Goal: Use online tool/utility: Utilize a website feature to perform a specific function

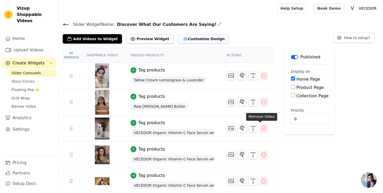
click at [187, 39] on button "Customize Design" at bounding box center [202, 38] width 51 height 9
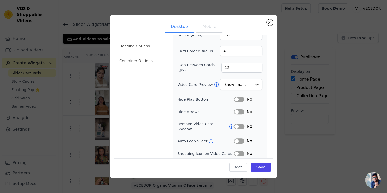
scroll to position [34, 0]
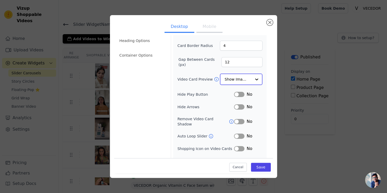
click at [253, 78] on div at bounding box center [256, 79] width 10 height 10
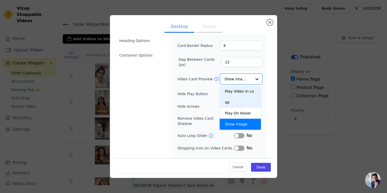
click at [210, 25] on button "Mobile" at bounding box center [209, 26] width 26 height 11
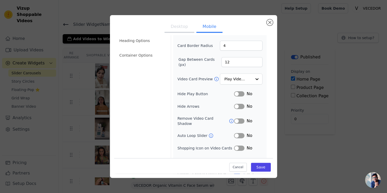
scroll to position [51, 0]
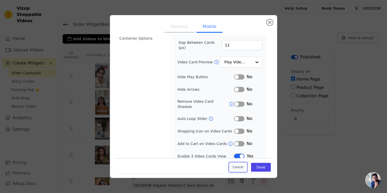
click at [234, 166] on button "Cancel" at bounding box center [237, 167] width 17 height 9
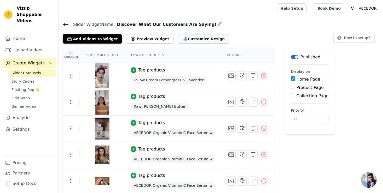
click at [183, 39] on button "Customize Design" at bounding box center [202, 38] width 51 height 9
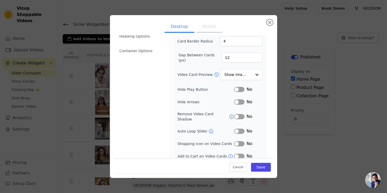
scroll to position [34, 0]
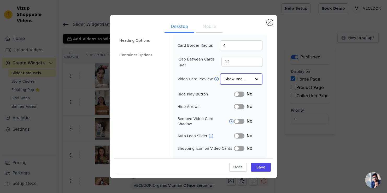
click at [252, 79] on div at bounding box center [256, 79] width 10 height 10
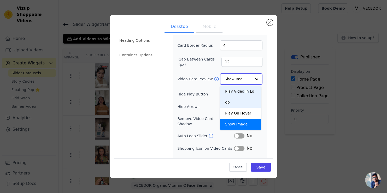
click at [248, 90] on div "Play Video In Loop" at bounding box center [240, 97] width 41 height 22
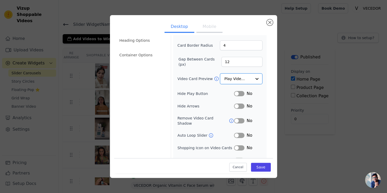
click at [209, 134] on icon at bounding box center [211, 136] width 4 height 4
click at [246, 79] on input "Video Card Preview" at bounding box center [237, 79] width 27 height 10
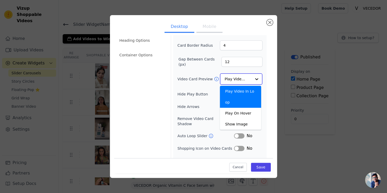
click at [246, 79] on input "Video Card Preview" at bounding box center [237, 79] width 27 height 10
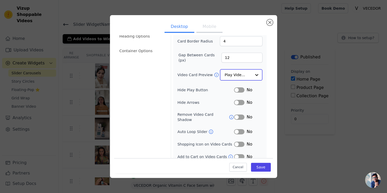
scroll to position [39, 0]
click at [238, 128] on button "Label" at bounding box center [239, 130] width 10 height 5
click at [236, 154] on button "Label" at bounding box center [239, 156] width 10 height 5
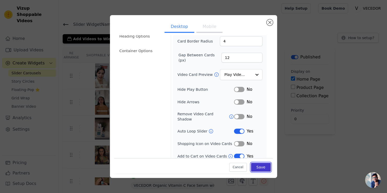
click at [258, 166] on button "Save" at bounding box center [261, 167] width 20 height 9
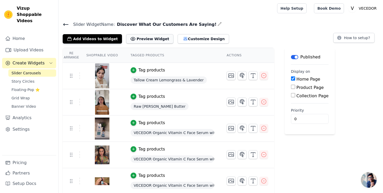
click at [146, 38] on button "Preview Widget" at bounding box center [149, 38] width 47 height 9
click at [182, 38] on button "Customize Design" at bounding box center [202, 38] width 51 height 9
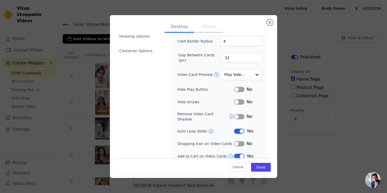
scroll to position [0, 0]
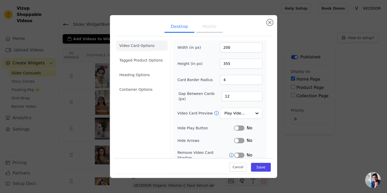
click at [210, 29] on button "Mobile" at bounding box center [209, 26] width 26 height 11
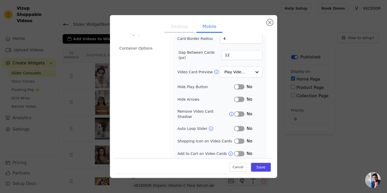
scroll to position [43, 0]
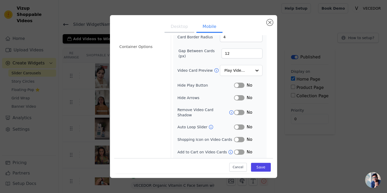
click at [238, 124] on button "Label" at bounding box center [239, 126] width 10 height 5
click at [238, 150] on button "Label" at bounding box center [239, 152] width 10 height 5
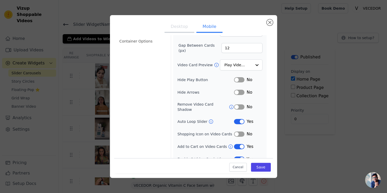
scroll to position [51, 0]
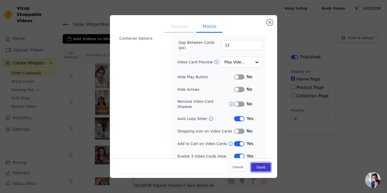
click at [258, 167] on button "Save" at bounding box center [261, 167] width 20 height 9
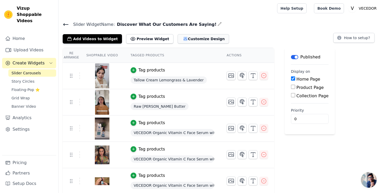
click at [185, 35] on button "Customize Design" at bounding box center [202, 38] width 51 height 9
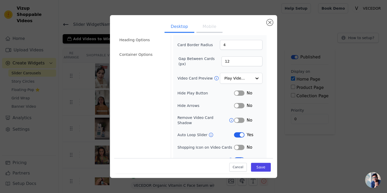
scroll to position [36, 0]
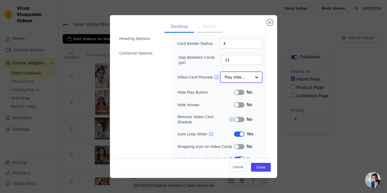
click at [251, 77] on div at bounding box center [256, 77] width 10 height 10
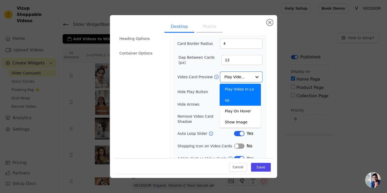
click at [260, 64] on div "Width (in px) 200 Height (in px) 355 Card Border Radius 4 Gap Between Cards (px…" at bounding box center [219, 84] width 93 height 160
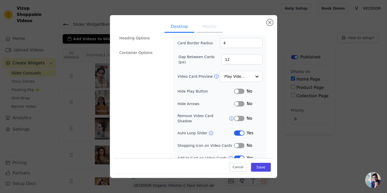
scroll to position [39, 0]
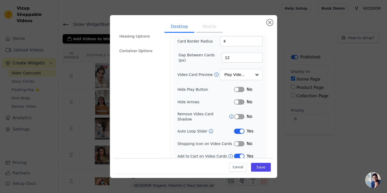
click at [229, 114] on icon at bounding box center [231, 116] width 5 height 5
click at [136, 39] on li "Heading Options" at bounding box center [141, 36] width 51 height 10
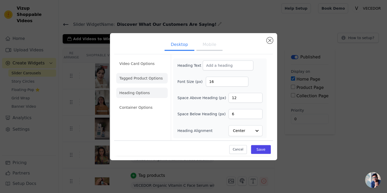
click at [146, 81] on li "Tagged Product Options" at bounding box center [141, 78] width 51 height 10
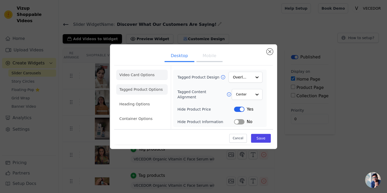
click at [147, 75] on li "Video Card Options" at bounding box center [141, 75] width 51 height 10
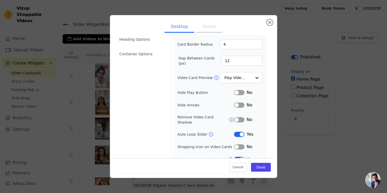
scroll to position [39, 0]
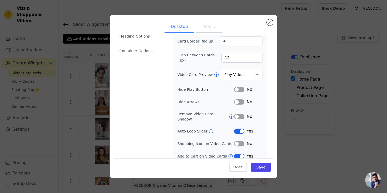
click at [237, 141] on button "Label" at bounding box center [239, 143] width 10 height 5
click at [258, 169] on button "Save" at bounding box center [261, 167] width 20 height 9
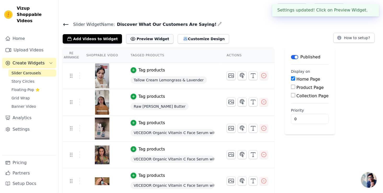
click at [136, 41] on button "Preview Widget" at bounding box center [149, 38] width 47 height 9
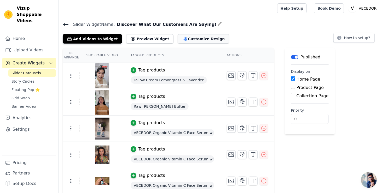
click at [189, 39] on button "Customize Design" at bounding box center [202, 38] width 51 height 9
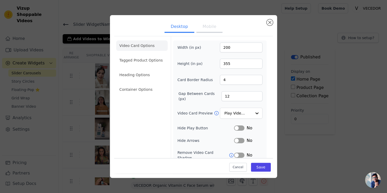
click at [206, 27] on button "Mobile" at bounding box center [209, 26] width 26 height 11
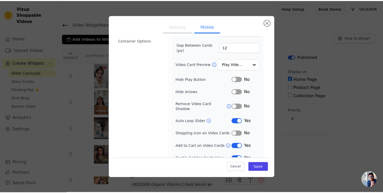
scroll to position [51, 0]
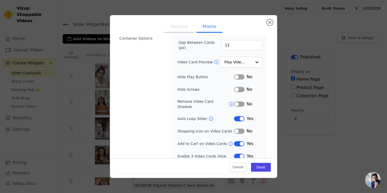
click at [236, 129] on button "Label" at bounding box center [239, 131] width 10 height 5
click at [260, 169] on button "Save" at bounding box center [261, 167] width 20 height 9
